Goal: Information Seeking & Learning: Check status

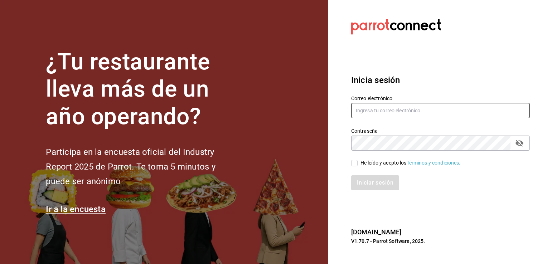
type input "hotaru@grupocosteno.com"
click at [354, 164] on input "He leído y acepto los Términos y condiciones." at bounding box center [354, 163] width 6 height 6
checkbox input "true"
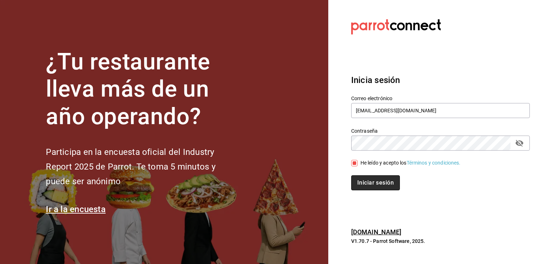
click at [371, 182] on button "Iniciar sesión" at bounding box center [375, 183] width 49 height 15
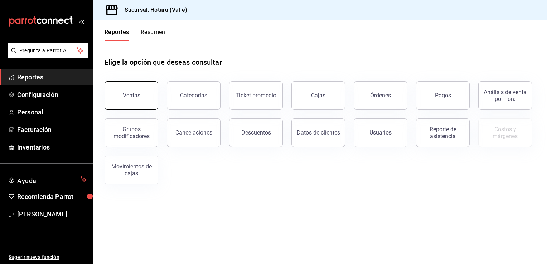
click at [115, 98] on button "Ventas" at bounding box center [132, 95] width 54 height 29
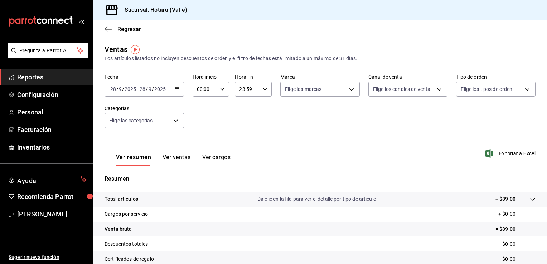
click at [178, 88] on \(Stroke\) "button" at bounding box center [177, 89] width 4 height 4
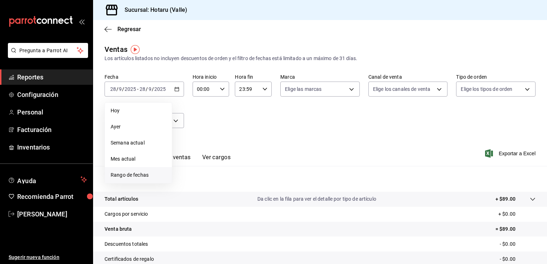
click at [129, 175] on span "Rango de fechas" at bounding box center [139, 176] width 56 height 8
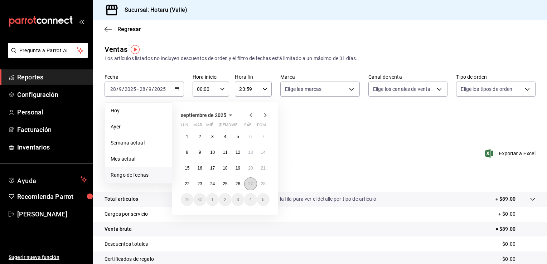
click at [246, 183] on button "27" at bounding box center [250, 184] width 13 height 13
click at [260, 186] on button "28" at bounding box center [263, 184] width 13 height 13
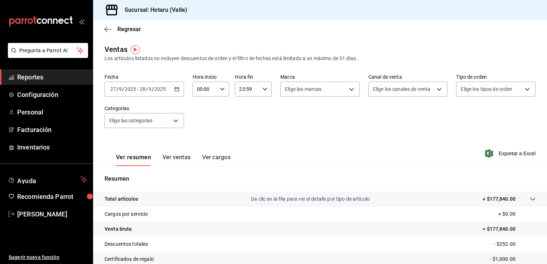
click at [222, 91] on icon "button" at bounding box center [222, 89] width 5 height 5
click at [201, 140] on span "02" at bounding box center [200, 142] width 7 height 6
type input "02:00"
click at [544, 259] on div at bounding box center [273, 132] width 547 height 264
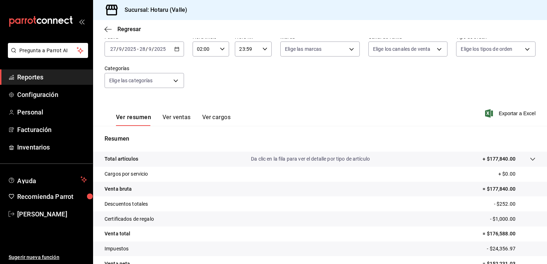
scroll to position [43, 0]
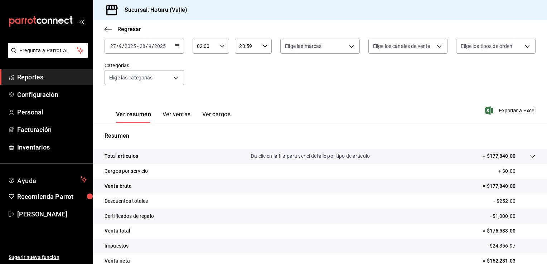
click at [175, 47] on \(Stroke\) "button" at bounding box center [177, 46] width 4 height 4
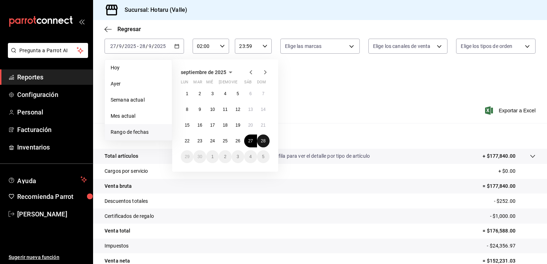
click at [262, 141] on abbr "28" at bounding box center [263, 141] width 5 height 5
click at [250, 140] on abbr "27" at bounding box center [250, 141] width 5 height 5
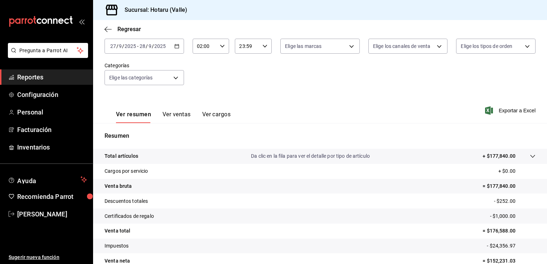
click at [175, 47] on icon "button" at bounding box center [176, 46] width 5 height 5
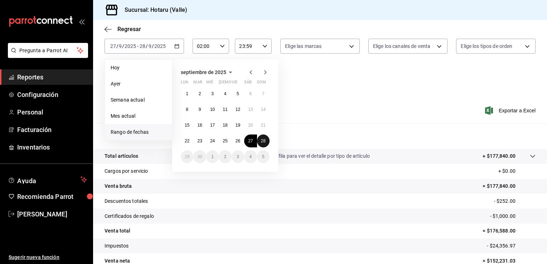
click at [265, 141] on abbr "28" at bounding box center [263, 141] width 5 height 5
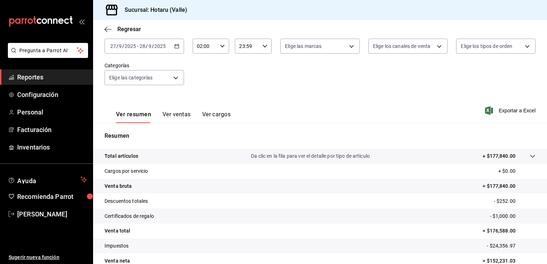
click at [231, 199] on tr "Descuentos totales - $252.00" at bounding box center [320, 201] width 454 height 15
click at [105, 30] on icon "button" at bounding box center [108, 29] width 7 height 6
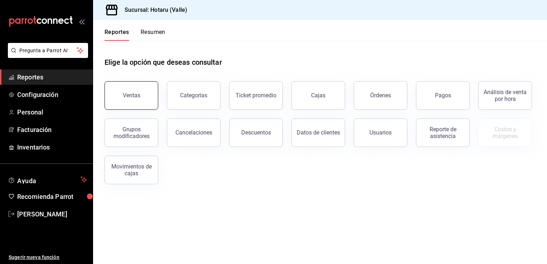
click at [130, 95] on div "Ventas" at bounding box center [132, 95] width 18 height 7
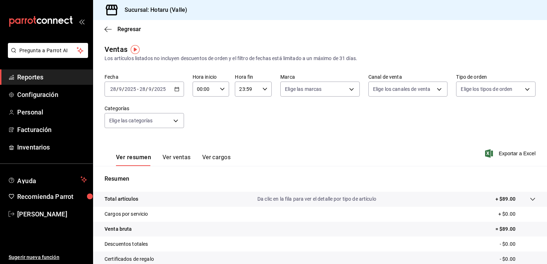
click at [176, 90] on icon "button" at bounding box center [176, 89] width 5 height 5
click at [178, 90] on \(Stroke\) "button" at bounding box center [177, 89] width 4 height 4
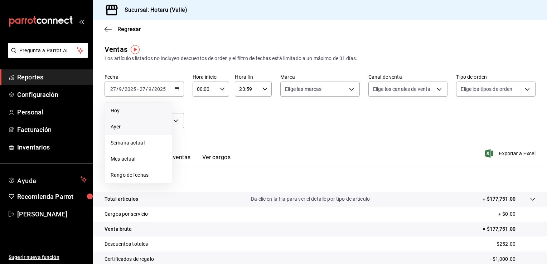
click at [128, 106] on li "Hoy" at bounding box center [138, 111] width 67 height 16
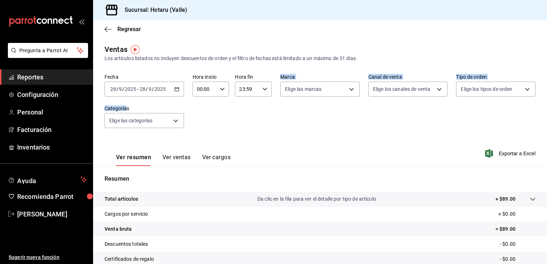
drag, startPoint x: 128, startPoint y: 106, endPoint x: 274, endPoint y: 115, distance: 146.4
click at [274, 115] on div "Fecha 2025-09-28 28 / 9 / 2025 - 2025-09-28 28 / 9 / 2025 Hora inicio 00:00 Hor…" at bounding box center [320, 105] width 431 height 63
click at [410, 167] on div "Resumen Total artículos Da clic en la fila para ver el detalle por tipo de artí…" at bounding box center [320, 243] width 454 height 154
click at [179, 88] on div "[DATE] [DATE] - [DATE] [DATE]" at bounding box center [145, 89] width 80 height 15
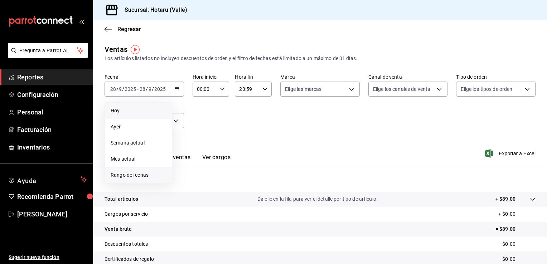
click at [124, 175] on span "Rango de fechas" at bounding box center [139, 176] width 56 height 8
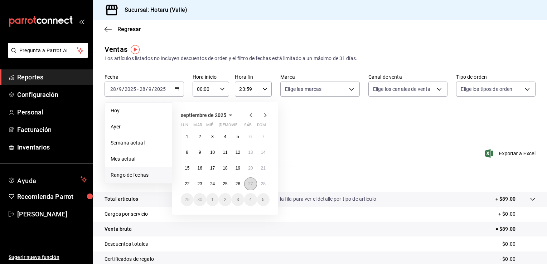
click at [250, 183] on abbr "27" at bounding box center [250, 184] width 5 height 5
click at [264, 186] on abbr "28" at bounding box center [263, 184] width 5 height 5
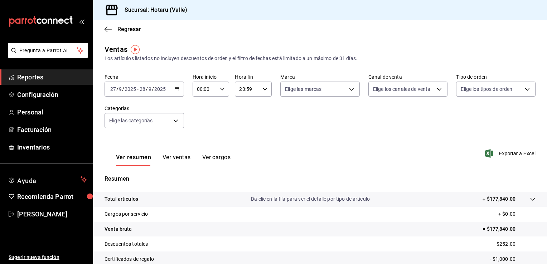
click at [183, 160] on button "Ver ventas" at bounding box center [177, 160] width 28 height 12
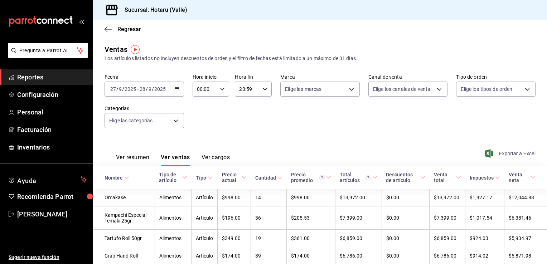
click at [490, 151] on span "Exportar a Excel" at bounding box center [511, 153] width 49 height 9
click at [133, 158] on button "Ver resumen" at bounding box center [132, 160] width 33 height 12
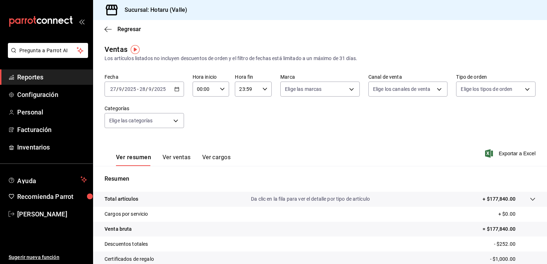
click at [177, 91] on icon "button" at bounding box center [176, 89] width 5 height 5
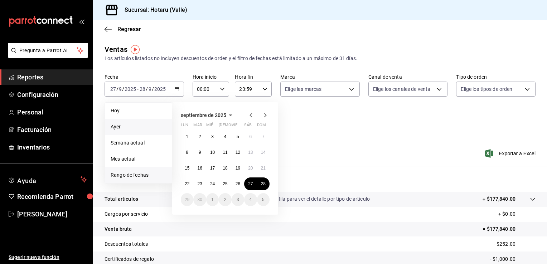
click at [157, 119] on li "Ayer" at bounding box center [138, 127] width 67 height 16
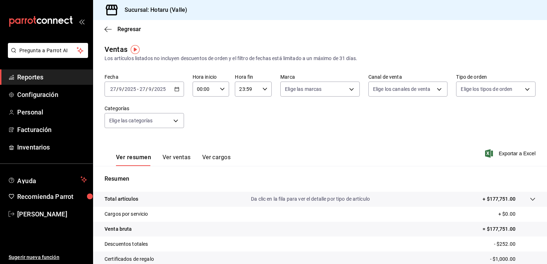
click at [172, 90] on div "2025-09-27 27 / 9 / 2025 - 2025-09-27 27 / 9 / 2025" at bounding box center [145, 89] width 80 height 15
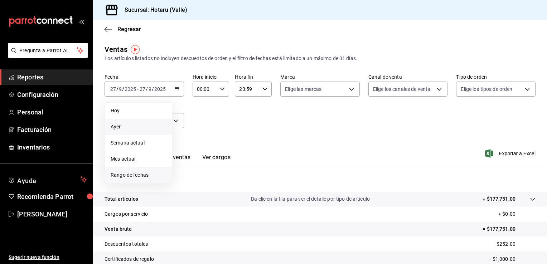
click at [124, 175] on span "Rango de fechas" at bounding box center [139, 176] width 56 height 8
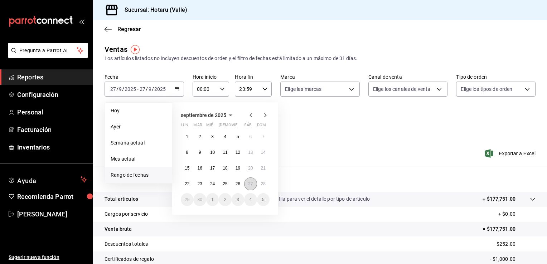
click at [251, 182] on abbr "27" at bounding box center [250, 184] width 5 height 5
click at [263, 184] on abbr "28" at bounding box center [263, 184] width 5 height 5
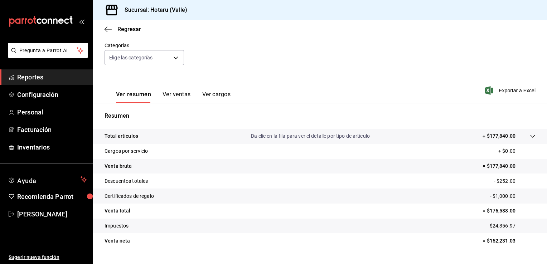
scroll to position [72, 0]
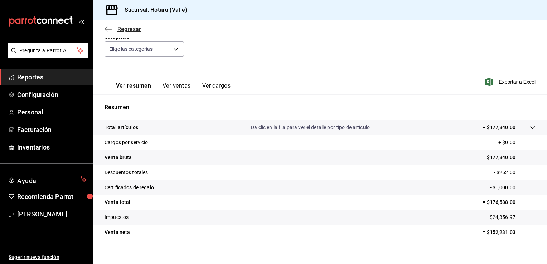
click at [105, 31] on icon "button" at bounding box center [108, 29] width 7 height 6
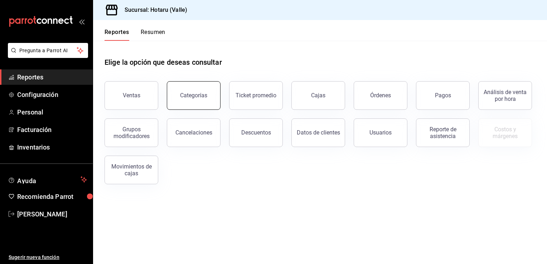
click at [204, 100] on button "Categorías" at bounding box center [194, 95] width 54 height 29
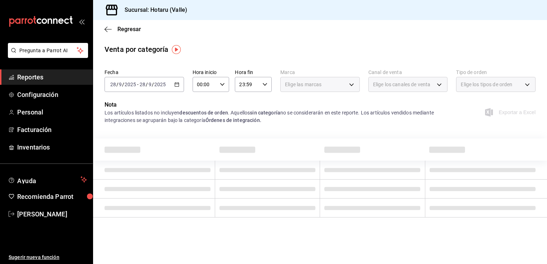
click at [179, 86] on div "[DATE] [DATE] - [DATE] [DATE]" at bounding box center [145, 84] width 80 height 15
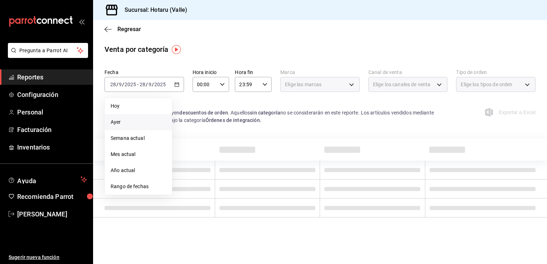
click at [133, 122] on span "Ayer" at bounding box center [139, 123] width 56 height 8
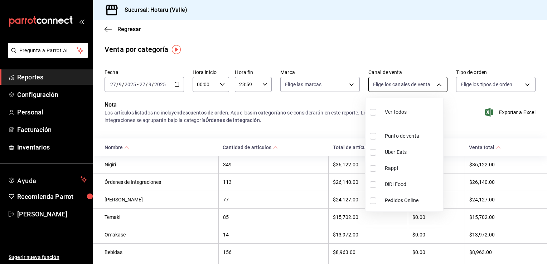
click at [435, 83] on body "Pregunta a Parrot AI Reportes Configuración Personal Facturación Inventarios Ay…" at bounding box center [273, 132] width 547 height 264
click at [373, 168] on input "checkbox" at bounding box center [373, 168] width 6 height 6
checkbox input "true"
type input "RAPPI"
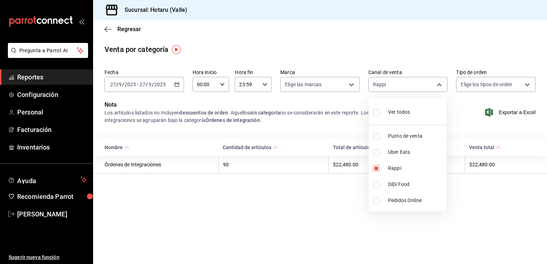
click at [352, 88] on div at bounding box center [273, 132] width 547 height 264
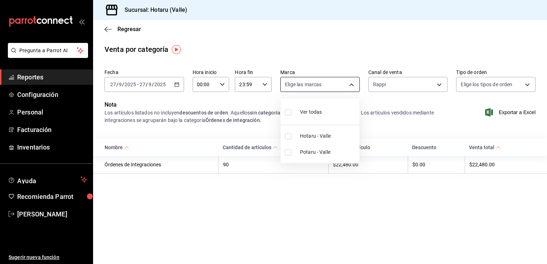
click at [351, 85] on body "Pregunta a Parrot AI Reportes Configuración Personal Facturación Inventarios Ay…" at bounding box center [273, 132] width 547 height 264
click at [288, 134] on input "checkbox" at bounding box center [288, 136] width 6 height 6
checkbox input "true"
type input "c6f689f8-63fd-49a8-a607-35aea03ac6a9"
click at [438, 83] on div at bounding box center [273, 132] width 547 height 264
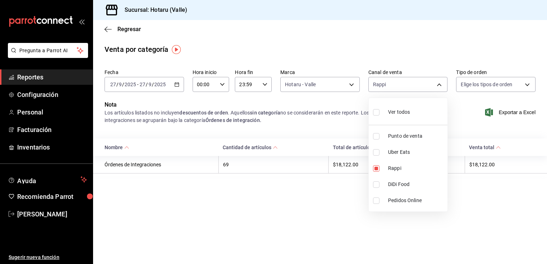
click at [438, 83] on body "Pregunta a Parrot AI Reportes Configuración Personal Facturación Inventarios Ay…" at bounding box center [273, 132] width 547 height 264
click at [378, 151] on input "checkbox" at bounding box center [376, 152] width 6 height 6
checkbox input "true"
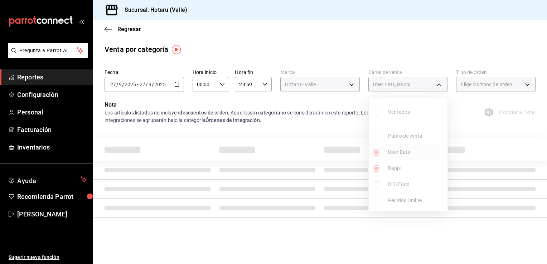
type input "RAPPI,UBER_EATS"
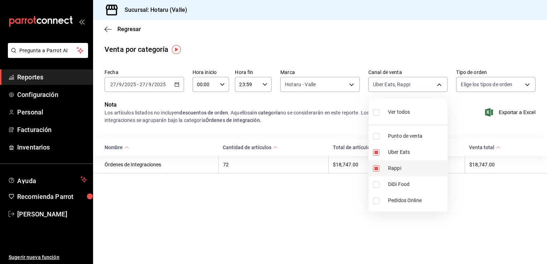
click at [376, 170] on input "checkbox" at bounding box center [376, 168] width 6 height 6
checkbox input "false"
type input "UBER_EATS"
click at [351, 85] on div at bounding box center [273, 132] width 547 height 264
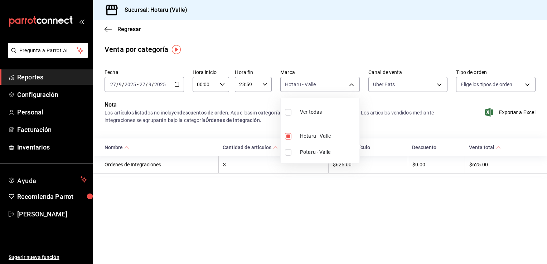
click at [351, 85] on body "Pregunta a Parrot AI Reportes Configuración Personal Facturación Inventarios Ay…" at bounding box center [273, 132] width 547 height 264
click at [289, 136] on input "checkbox" at bounding box center [288, 136] width 6 height 6
checkbox input "false"
click at [288, 152] on input "checkbox" at bounding box center [288, 152] width 6 height 6
checkbox input "true"
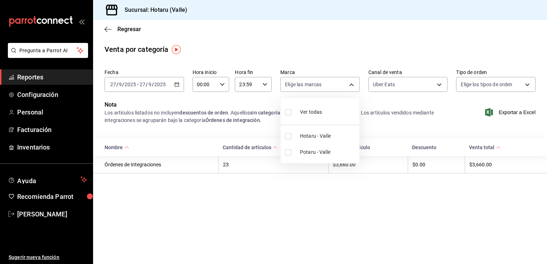
type input "619c758d-7c36-49c6-a756-e52d453908cb"
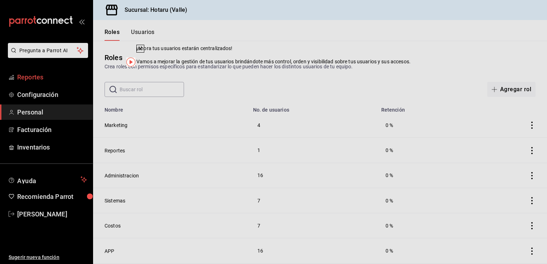
click at [38, 78] on span "Reportes" at bounding box center [52, 77] width 70 height 10
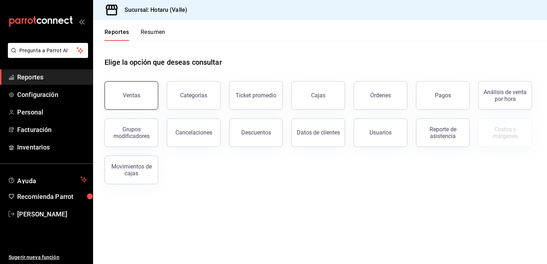
click at [123, 89] on button "Ventas" at bounding box center [132, 95] width 54 height 29
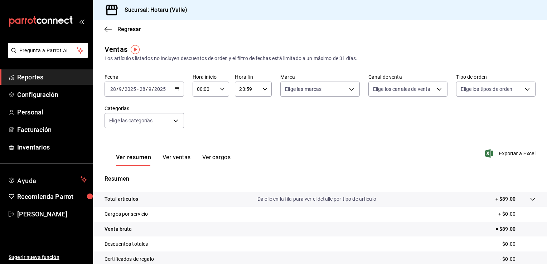
click at [176, 86] on div "[DATE] [DATE] - [DATE] [DATE]" at bounding box center [145, 89] width 80 height 15
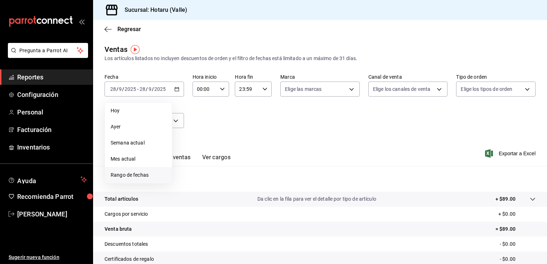
click at [140, 177] on span "Rango de fechas" at bounding box center [139, 176] width 56 height 8
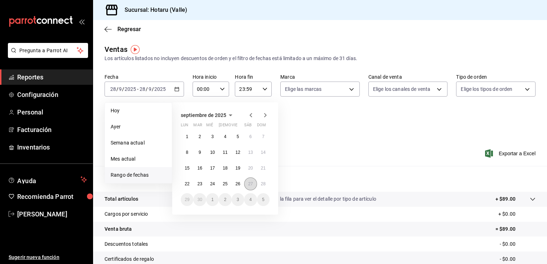
click at [247, 180] on button "27" at bounding box center [250, 184] width 13 height 13
click at [251, 183] on abbr "27" at bounding box center [250, 184] width 5 height 5
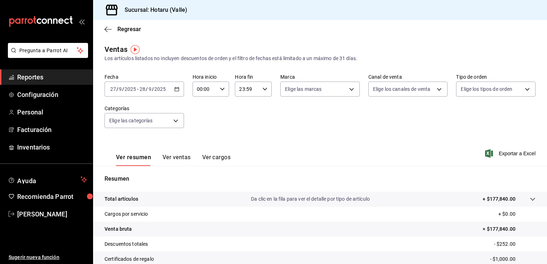
click at [185, 157] on button "Ver ventas" at bounding box center [177, 160] width 28 height 12
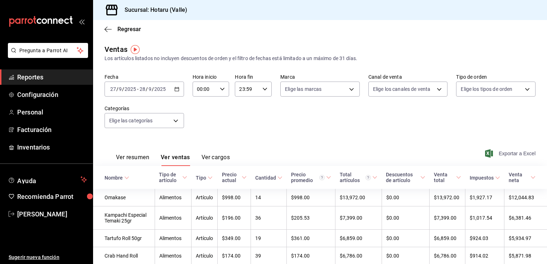
click at [495, 152] on span "Exportar a Excel" at bounding box center [511, 153] width 49 height 9
